Goal: Task Accomplishment & Management: Use online tool/utility

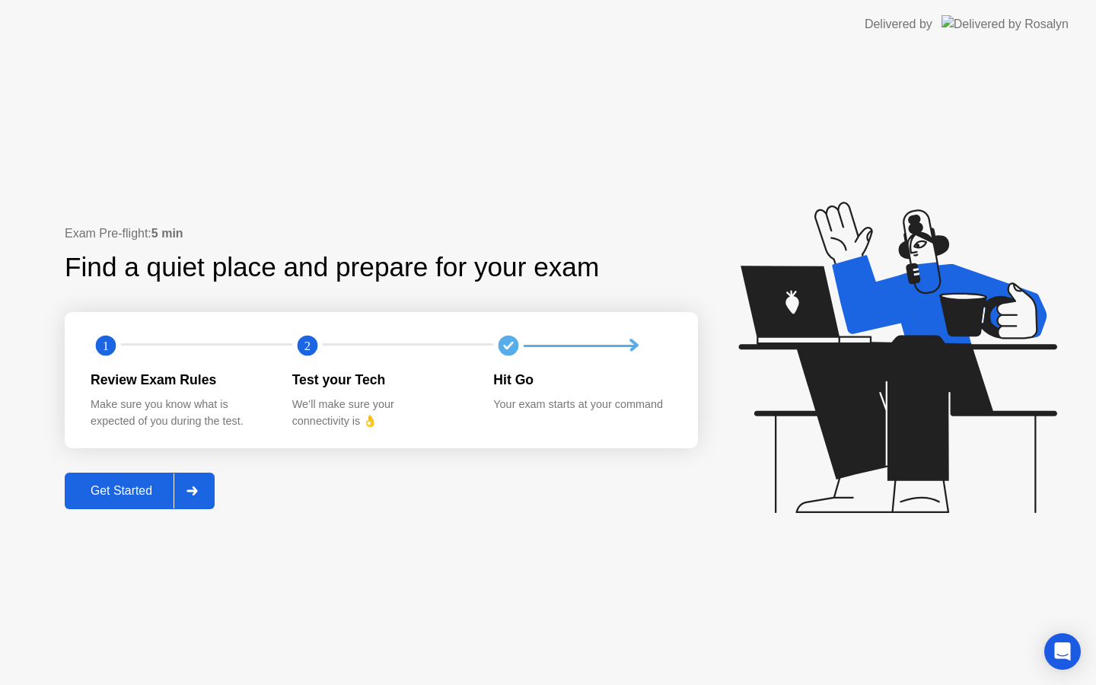
click at [81, 492] on div "Get Started" at bounding box center [121, 491] width 104 height 14
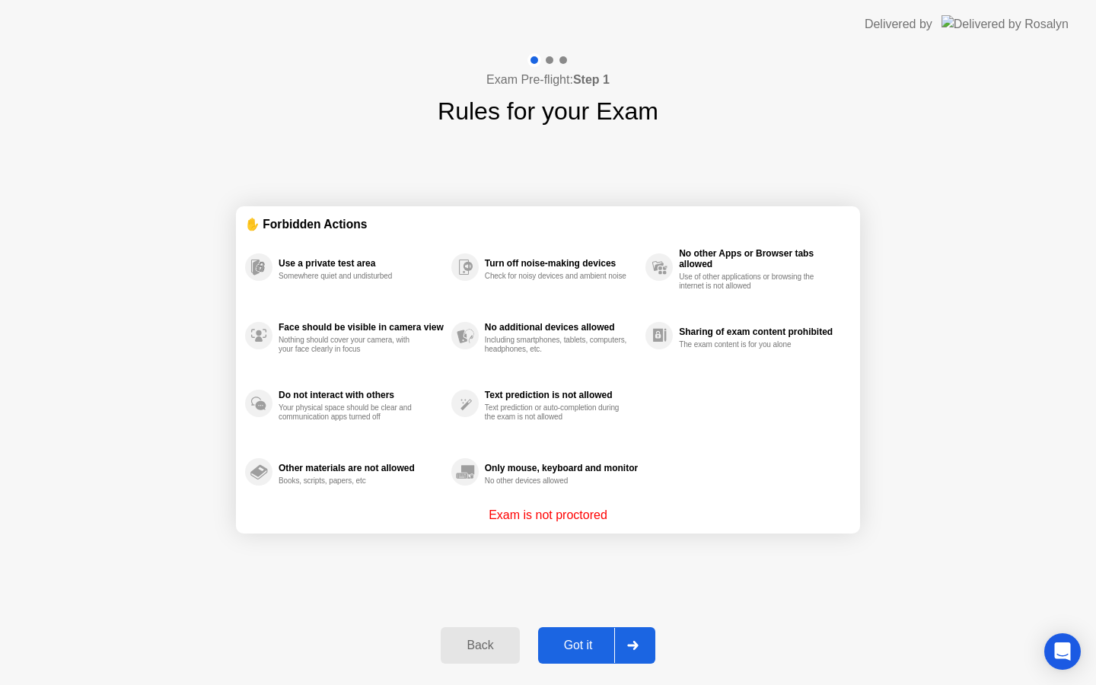
click at [568, 654] on button "Got it" at bounding box center [596, 645] width 117 height 37
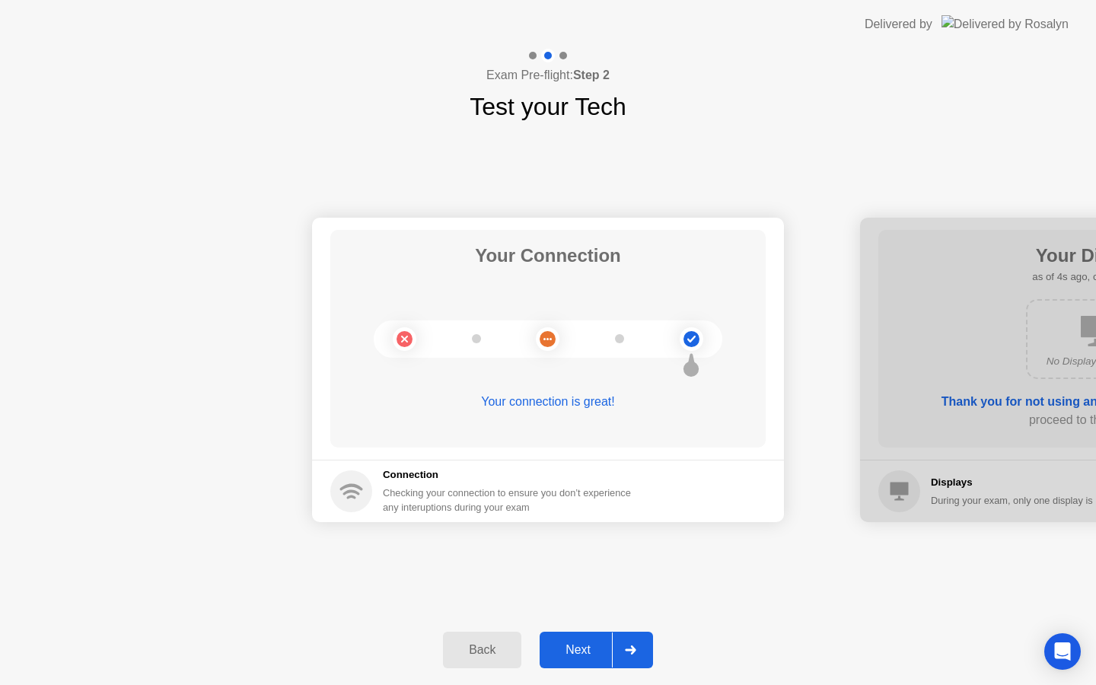
click at [578, 659] on button "Next" at bounding box center [595, 650] width 113 height 37
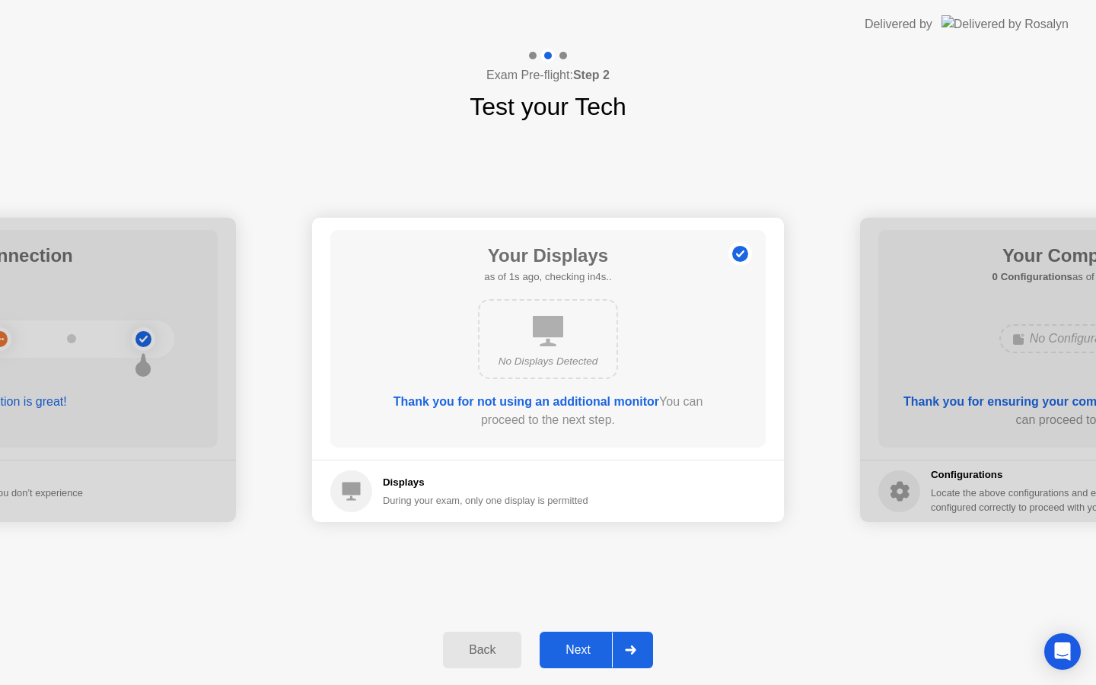
click at [578, 659] on button "Next" at bounding box center [595, 650] width 113 height 37
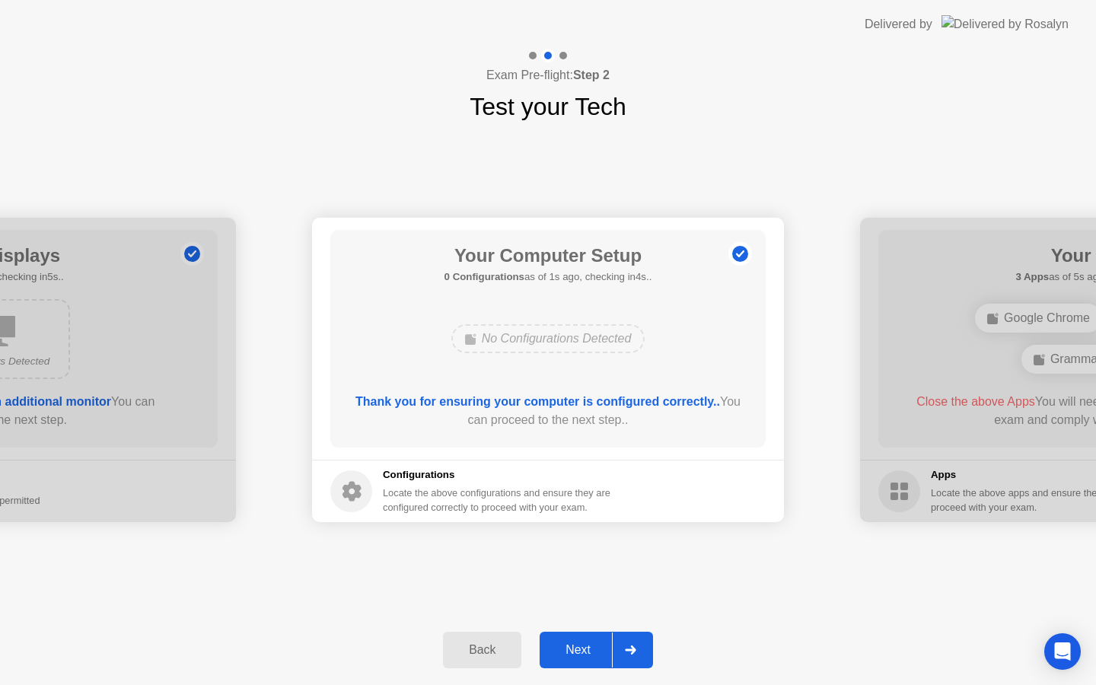
click at [578, 659] on button "Next" at bounding box center [595, 650] width 113 height 37
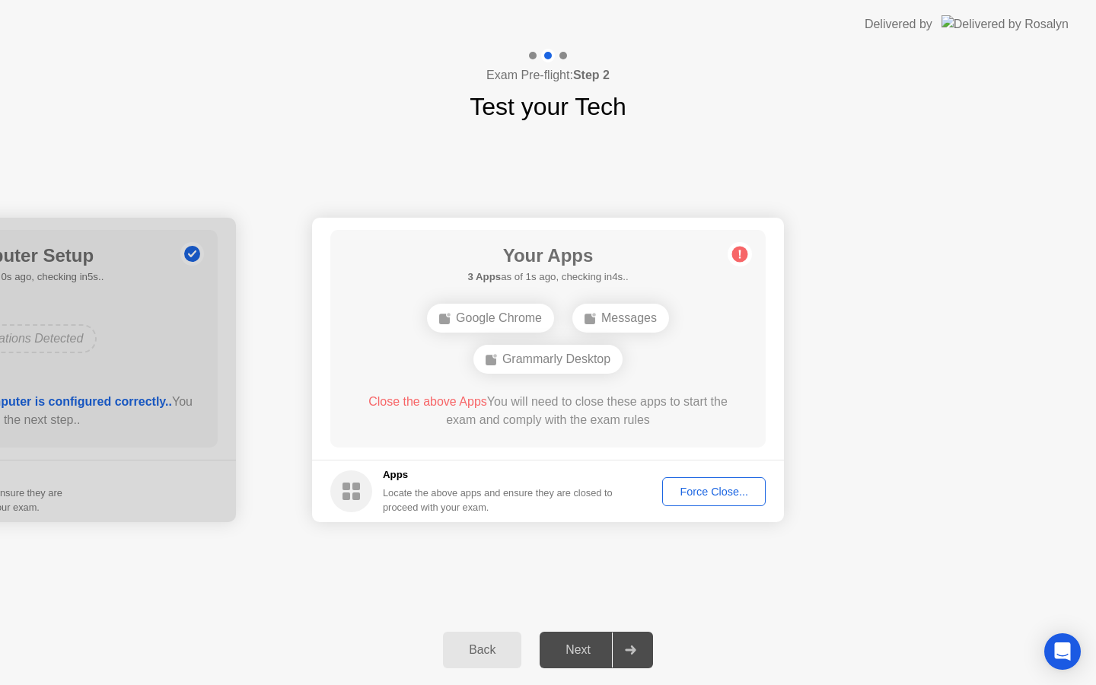
click at [716, 485] on div "Force Close..." at bounding box center [713, 491] width 93 height 12
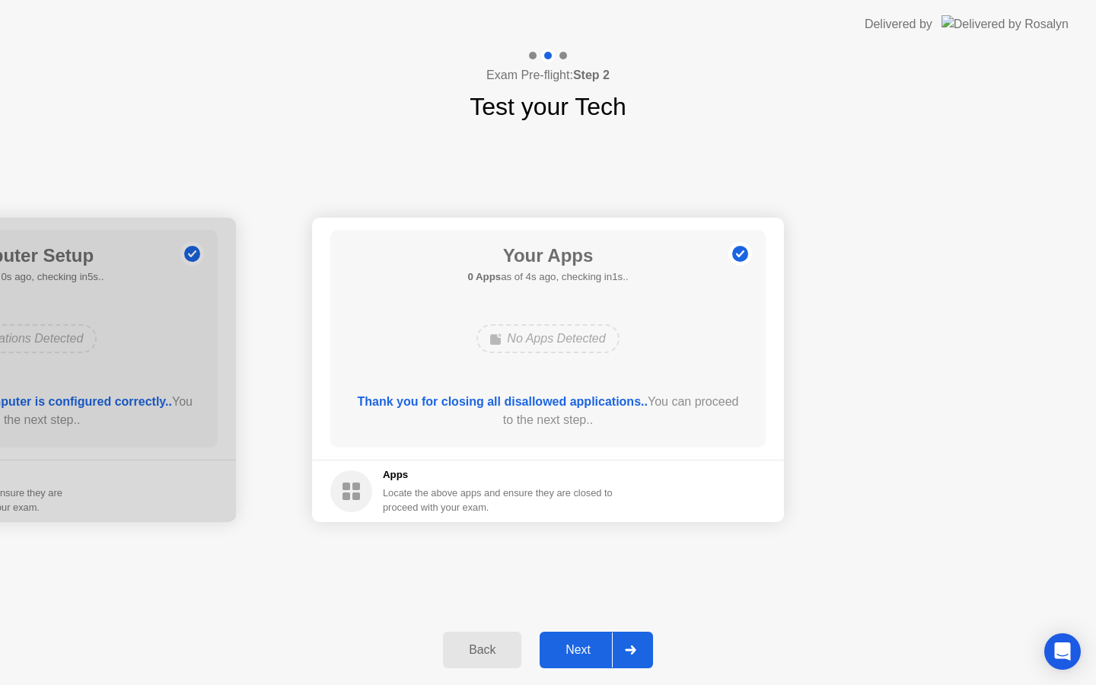
click at [584, 651] on div "Next" at bounding box center [578, 650] width 68 height 14
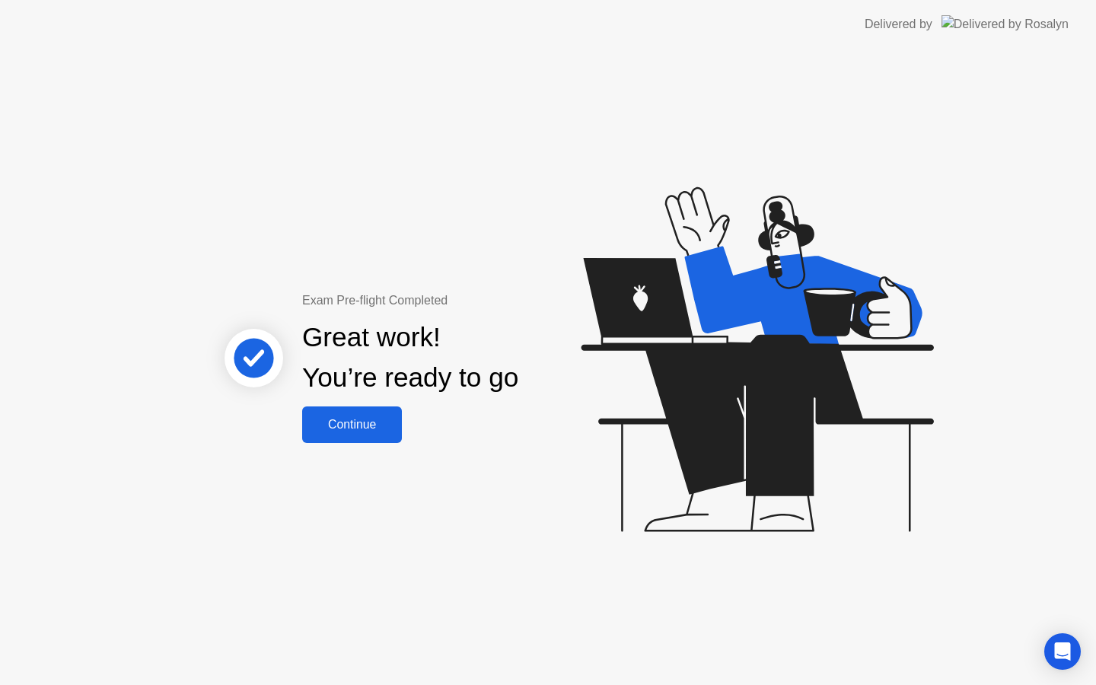
click at [378, 423] on div "Continue" at bounding box center [352, 425] width 91 height 14
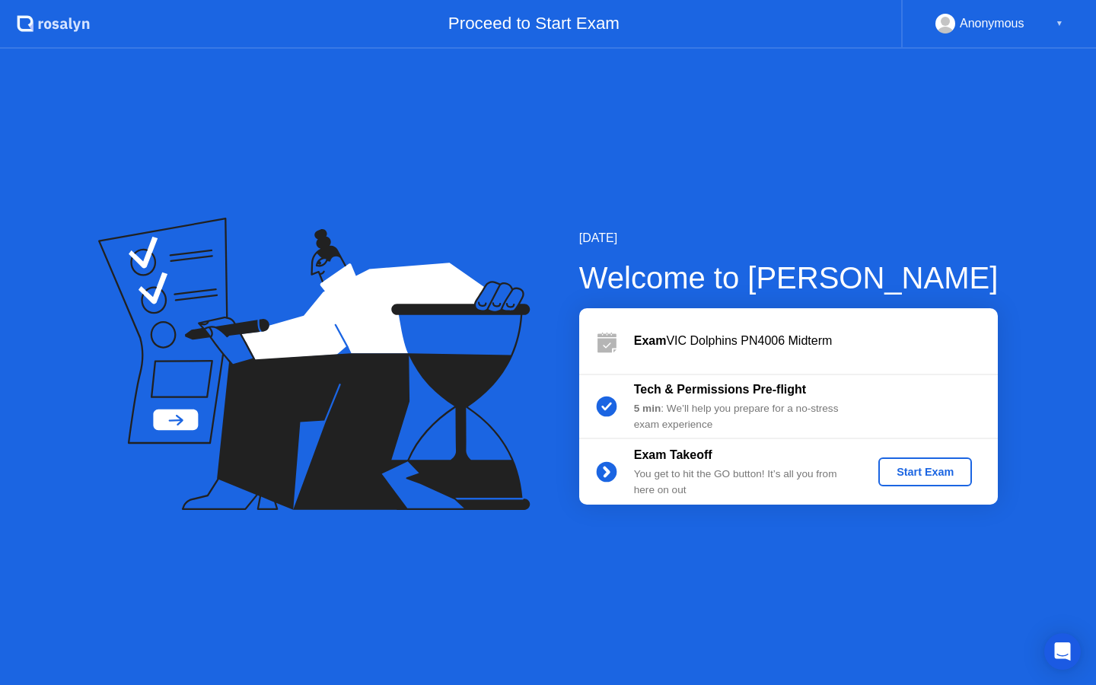
click at [905, 480] on button "Start Exam" at bounding box center [925, 471] width 94 height 29
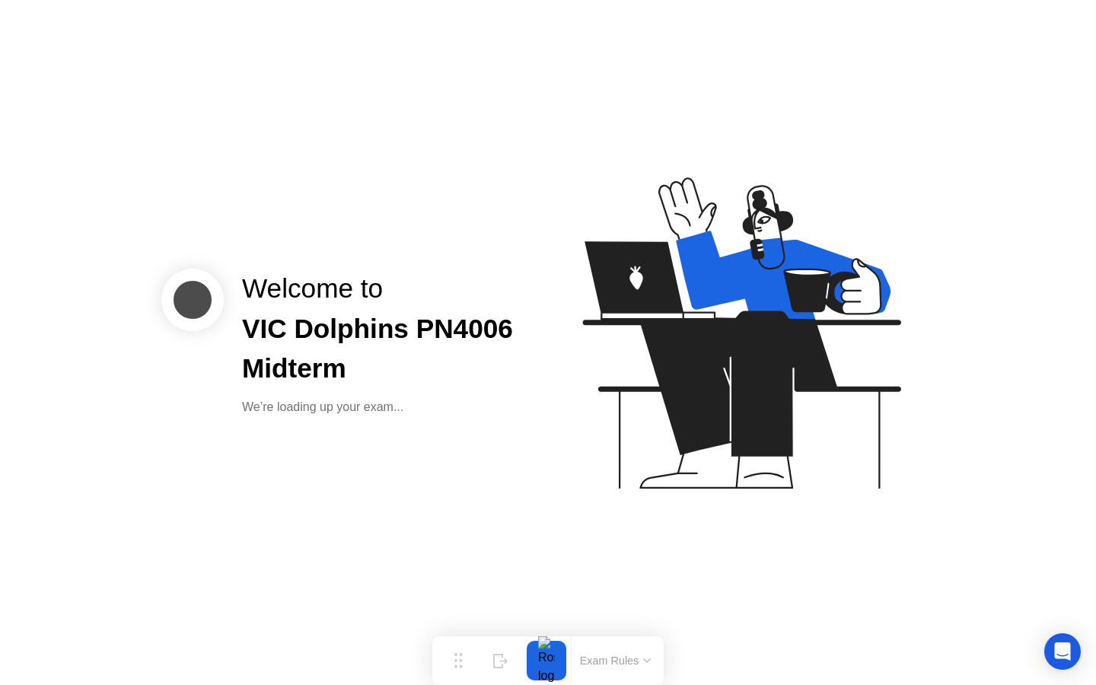
click at [610, 463] on icon at bounding box center [738, 340] width 393 height 390
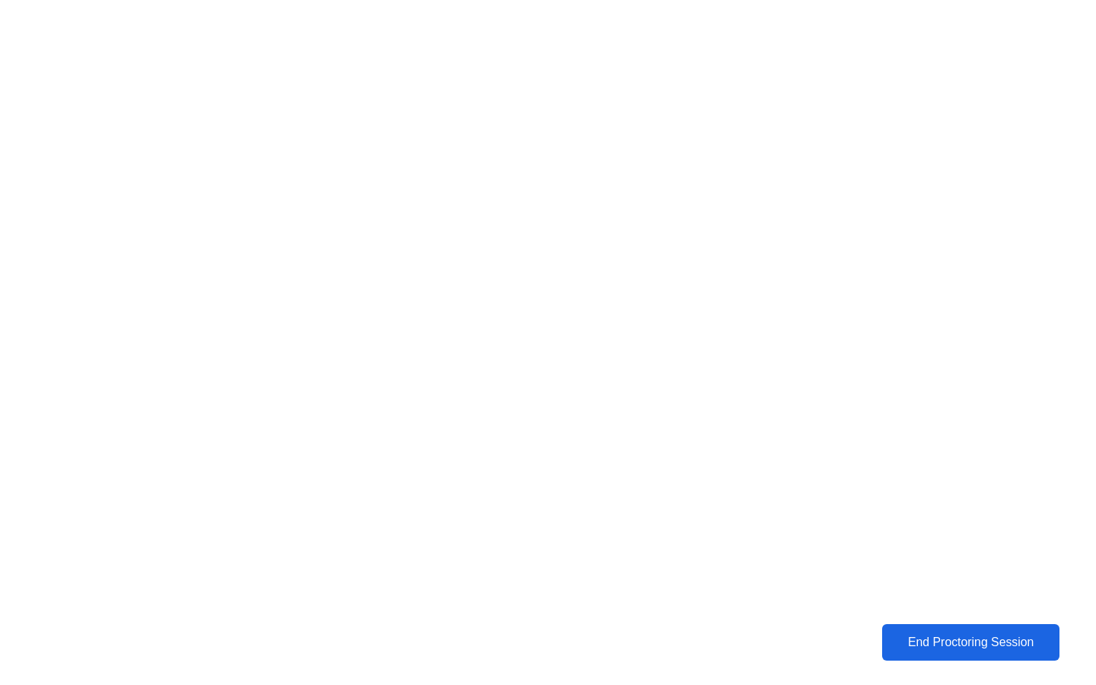
click at [909, 654] on button "End Proctoring Session" at bounding box center [970, 642] width 185 height 38
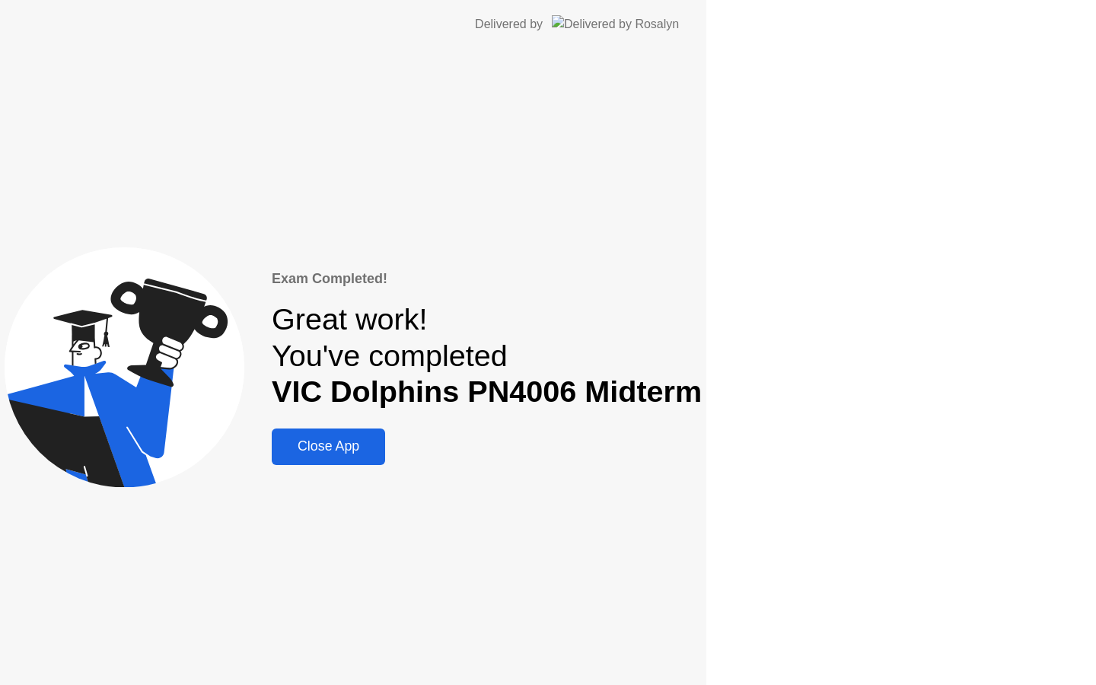
click at [706, 638] on div "Exam Completed! Great work! You've completed VIC Dolphins PN4006 Midterm Close …" at bounding box center [353, 367] width 706 height 636
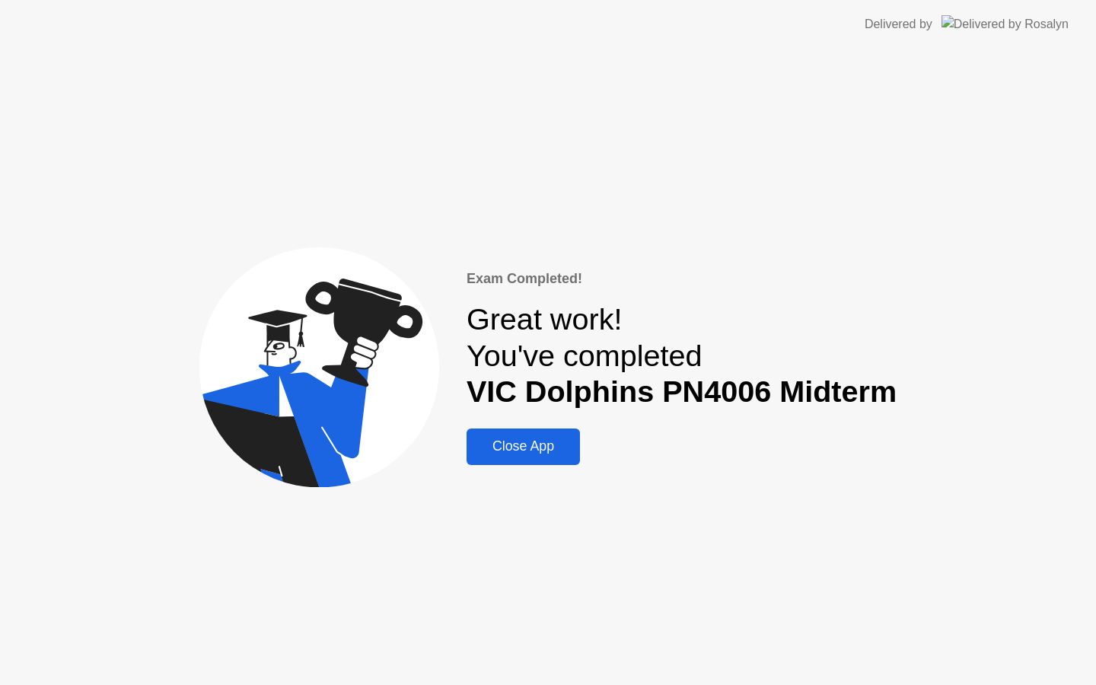
click at [546, 447] on div "Close App" at bounding box center [523, 446] width 104 height 16
